Goal: Navigation & Orientation: Find specific page/section

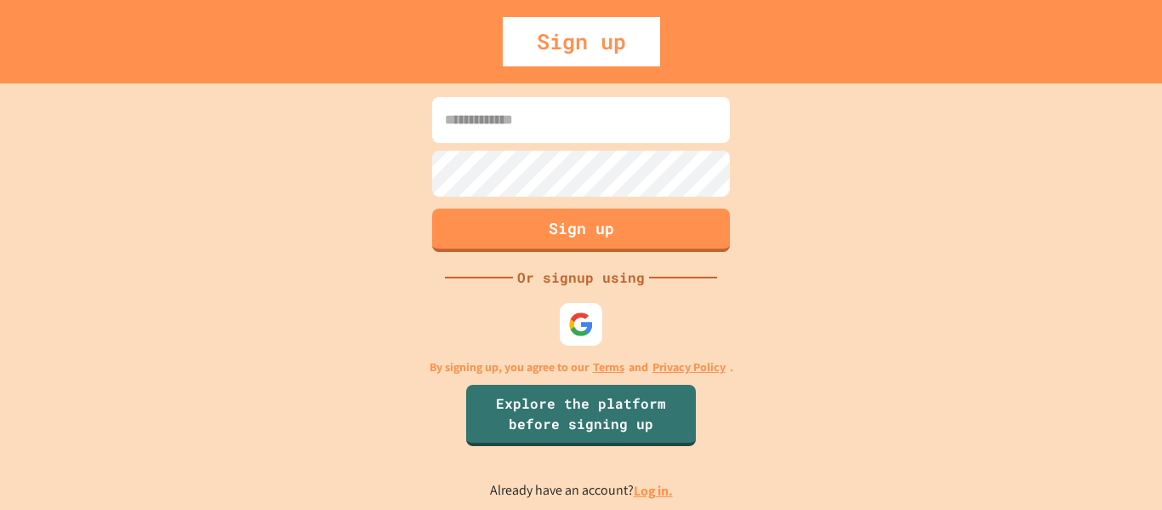
click at [572, 319] on img at bounding box center [581, 324] width 26 height 26
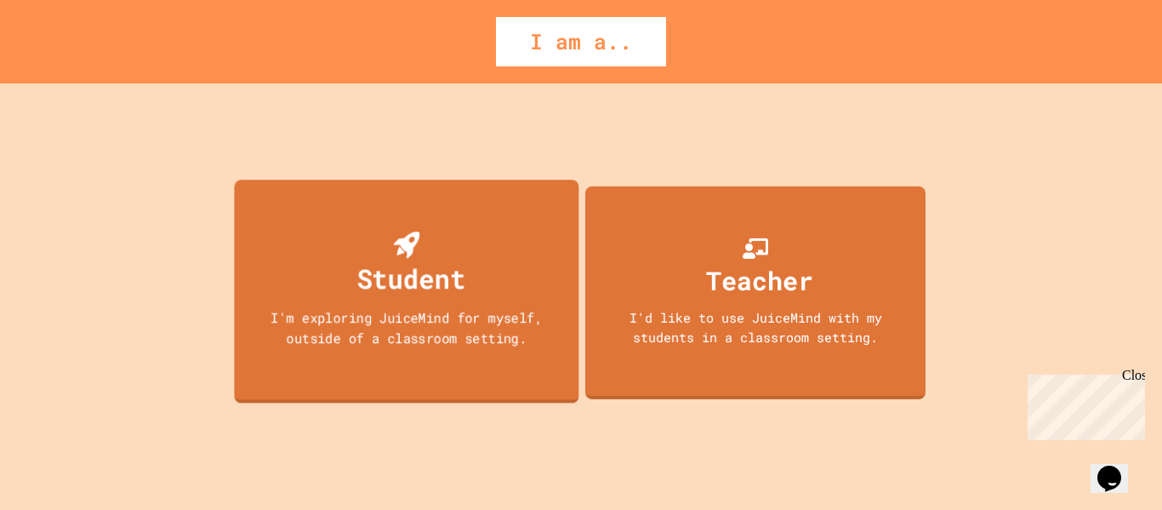
click at [490, 339] on div "I'm exploring JuiceMind for myself, outside of a classroom setting." at bounding box center [407, 327] width 310 height 40
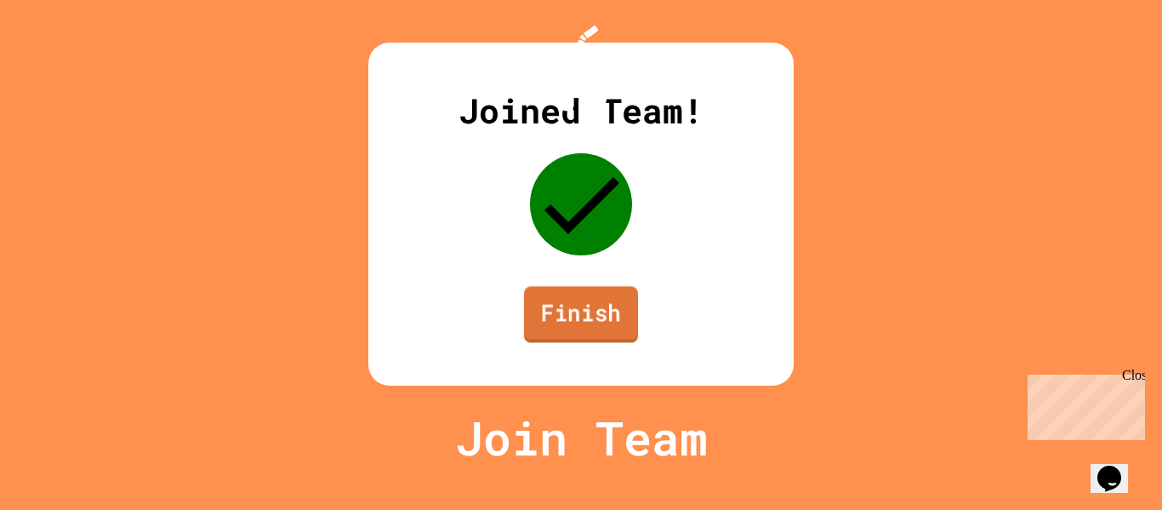
click at [599, 342] on link "Finish" at bounding box center [581, 314] width 114 height 56
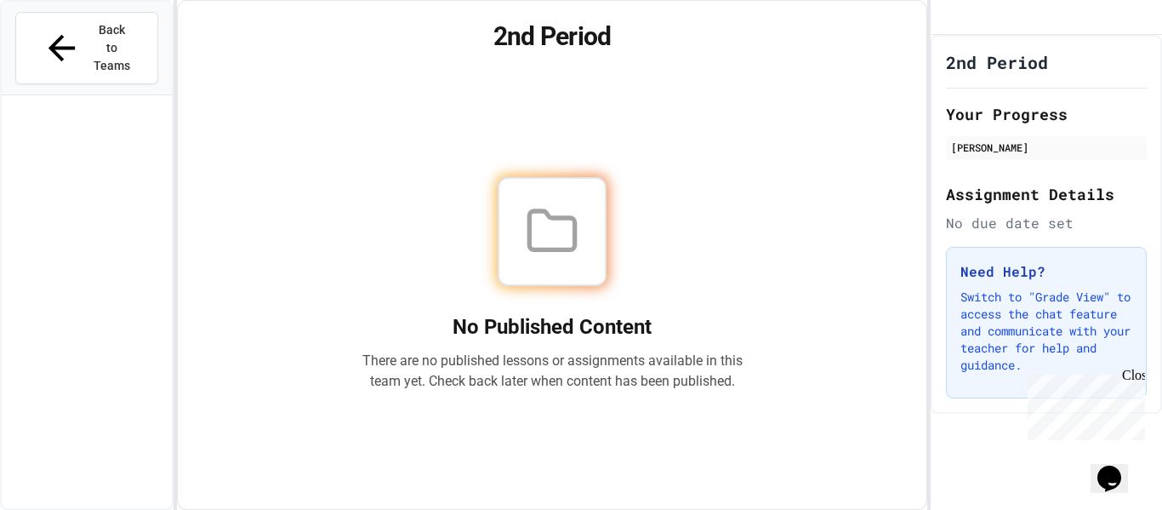
click at [1132, 372] on div "Close" at bounding box center [1132, 377] width 21 height 21
click at [464, 219] on div at bounding box center [551, 231] width 381 height 109
